Goal: Find specific page/section: Find specific page/section

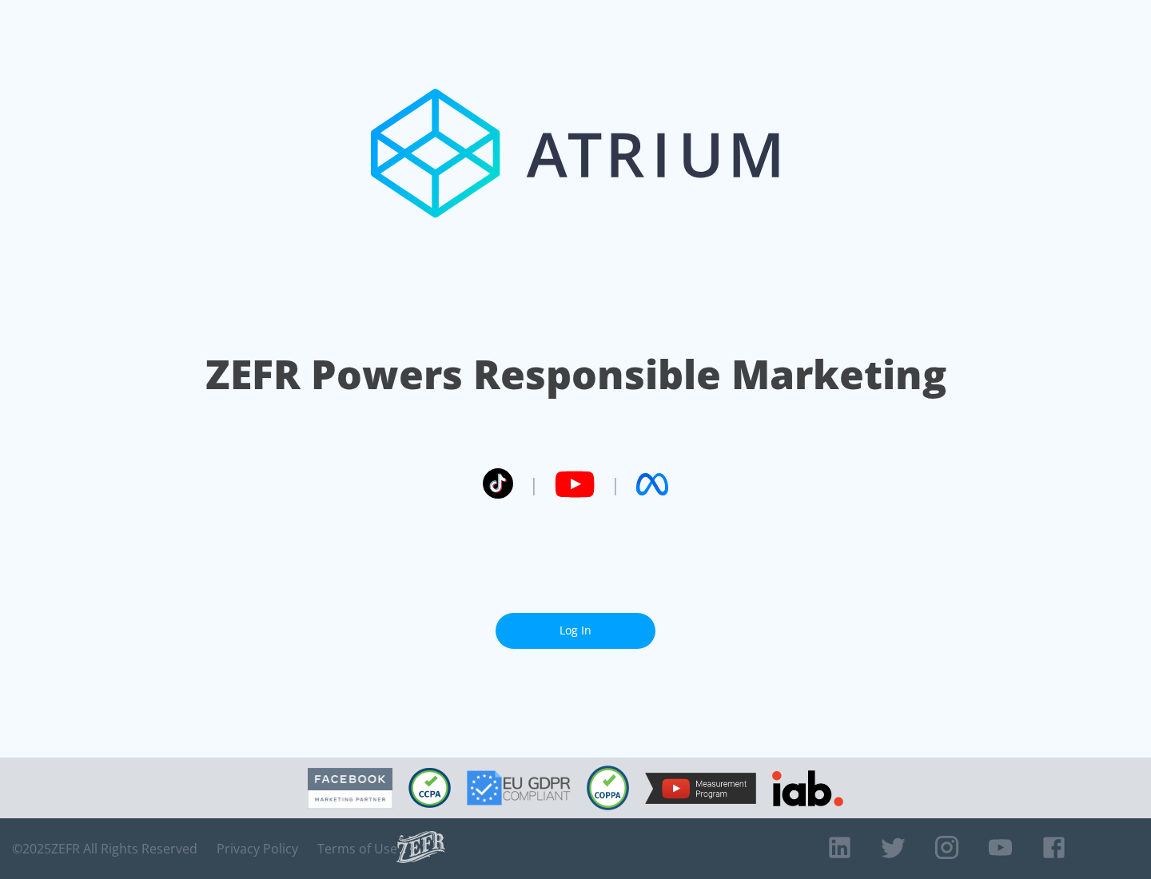
click at [575, 630] on link "Log In" at bounding box center [575, 631] width 160 height 36
